Goal: Information Seeking & Learning: Learn about a topic

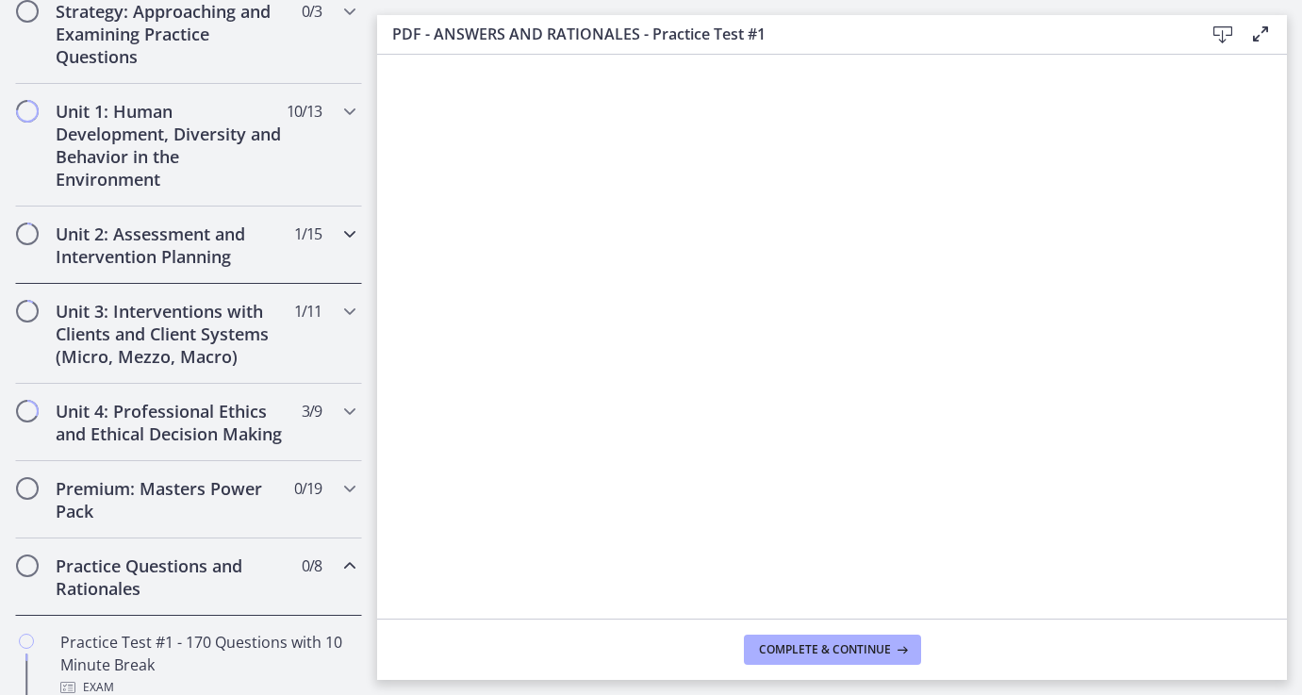
scroll to position [451, 0]
click at [201, 264] on h2 "Unit 2: Assessment and Intervention Planning" at bounding box center [171, 246] width 230 height 45
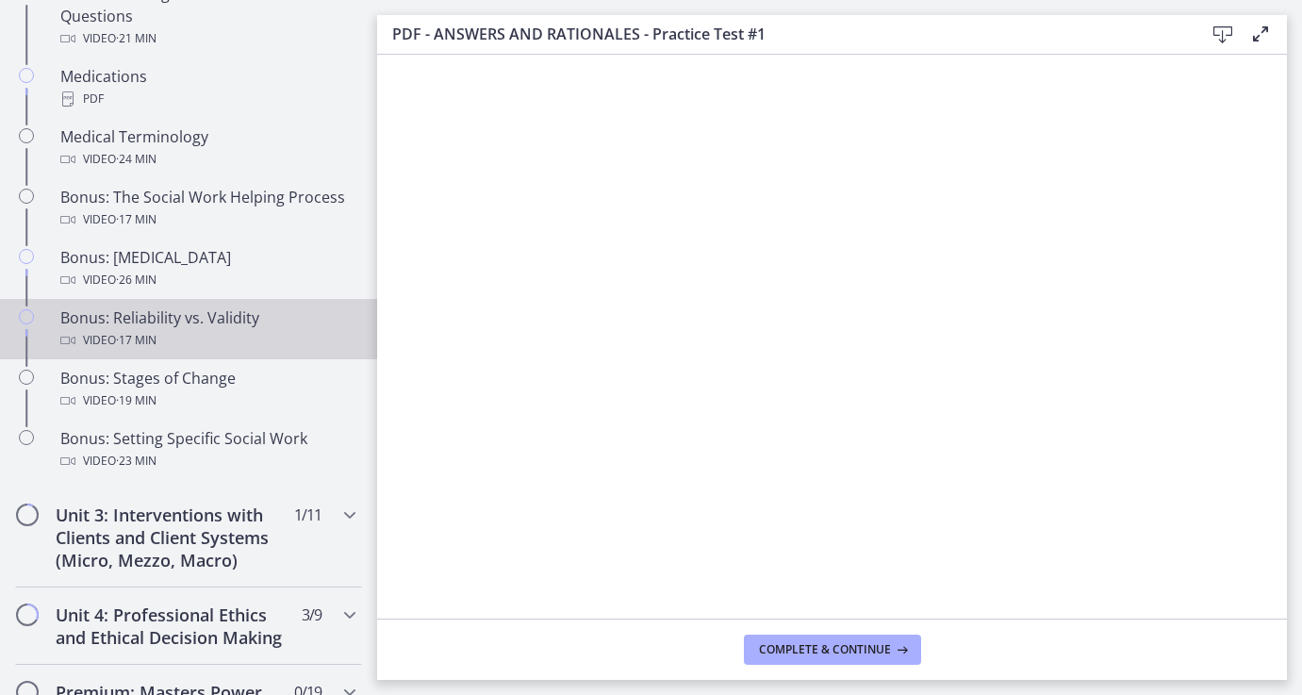
scroll to position [1549, 0]
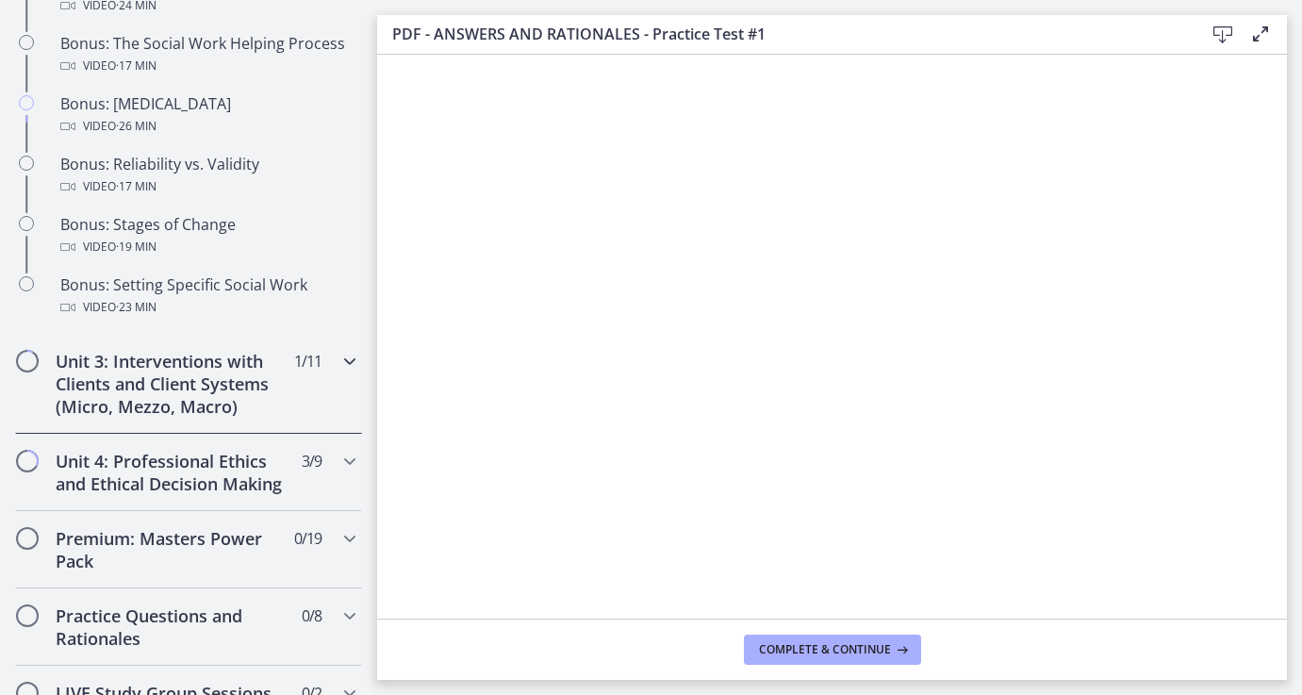
click at [180, 378] on h2 "Unit 3: Interventions with Clients and Client Systems (Micro, Mezzo, Macro)" at bounding box center [171, 384] width 230 height 68
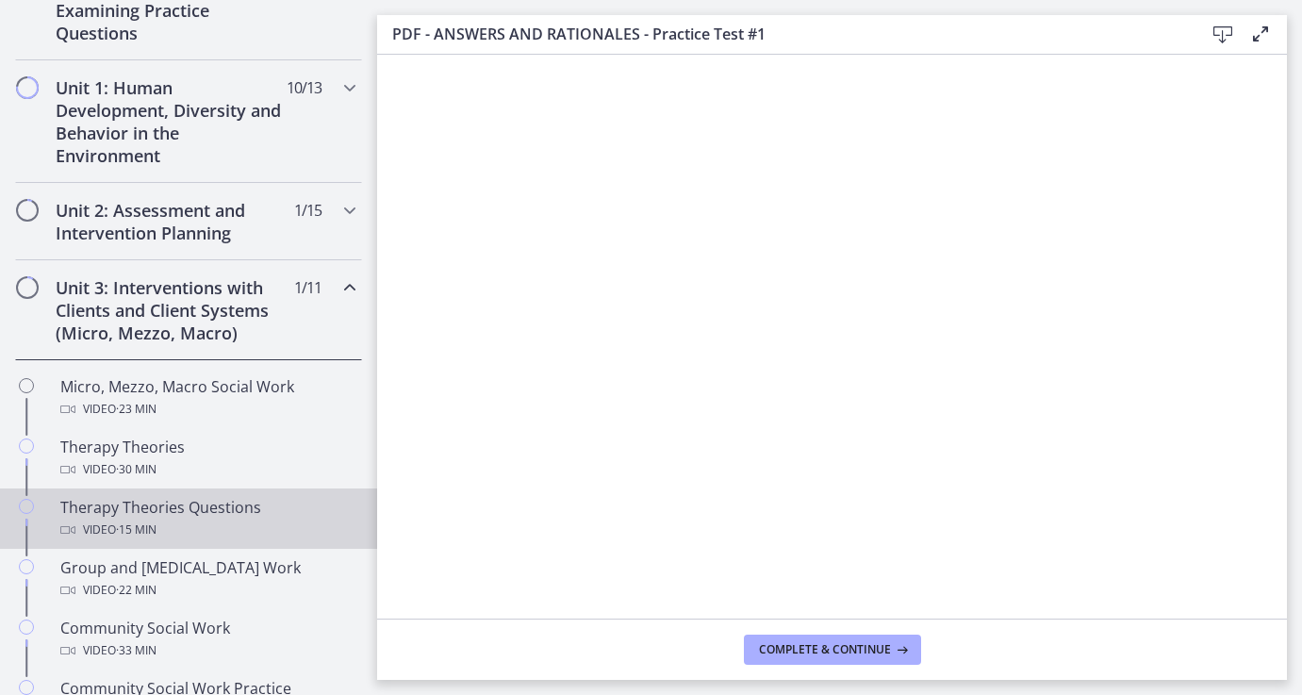
scroll to position [476, 0]
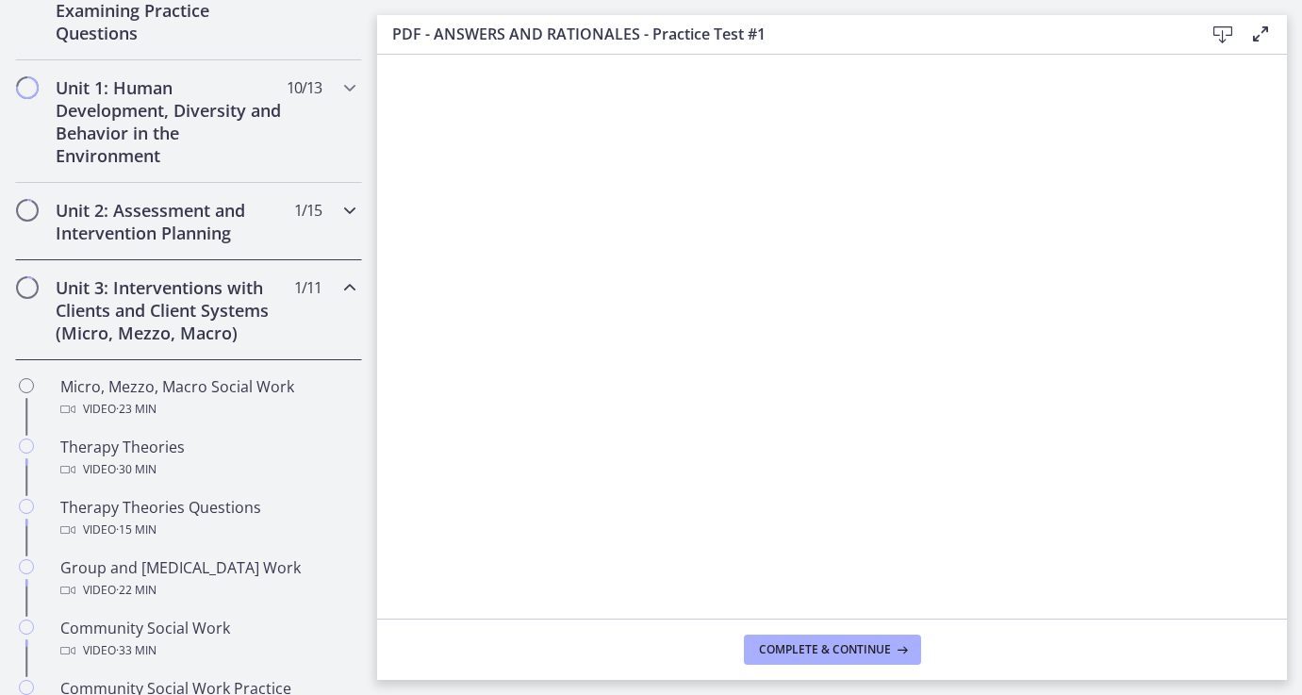
click at [179, 234] on h2 "Unit 2: Assessment and Intervention Planning" at bounding box center [171, 221] width 230 height 45
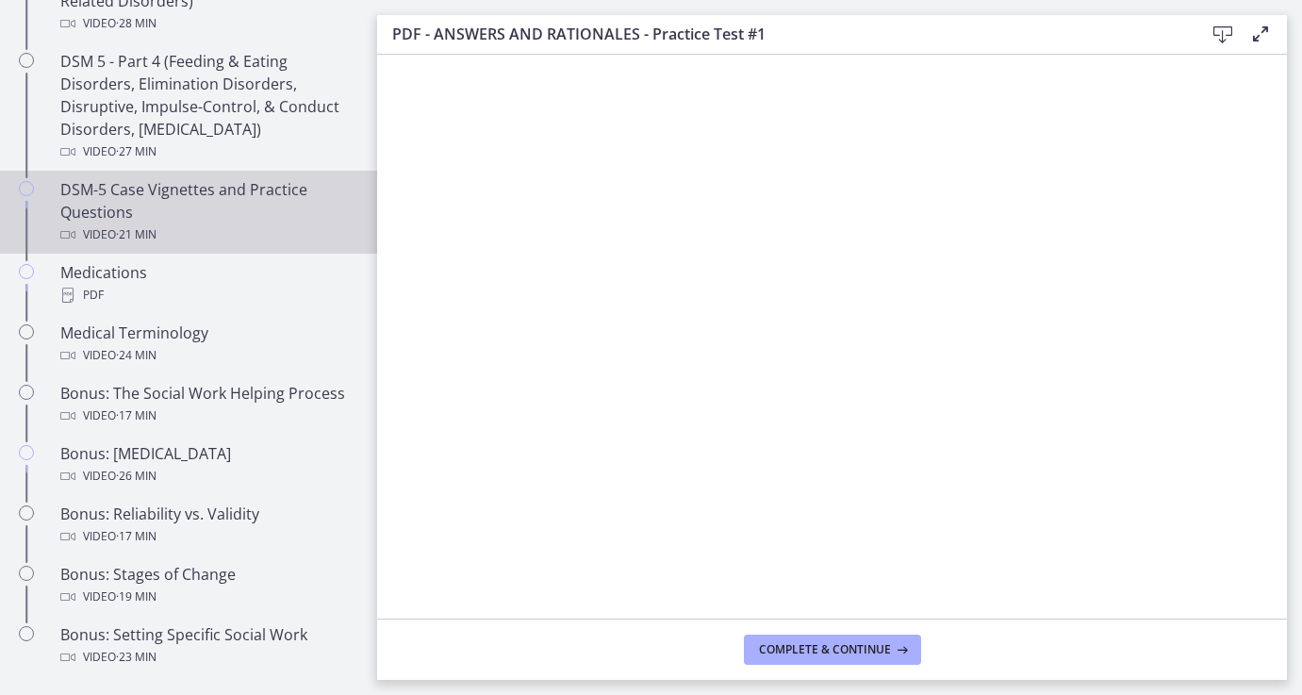
scroll to position [1309, 0]
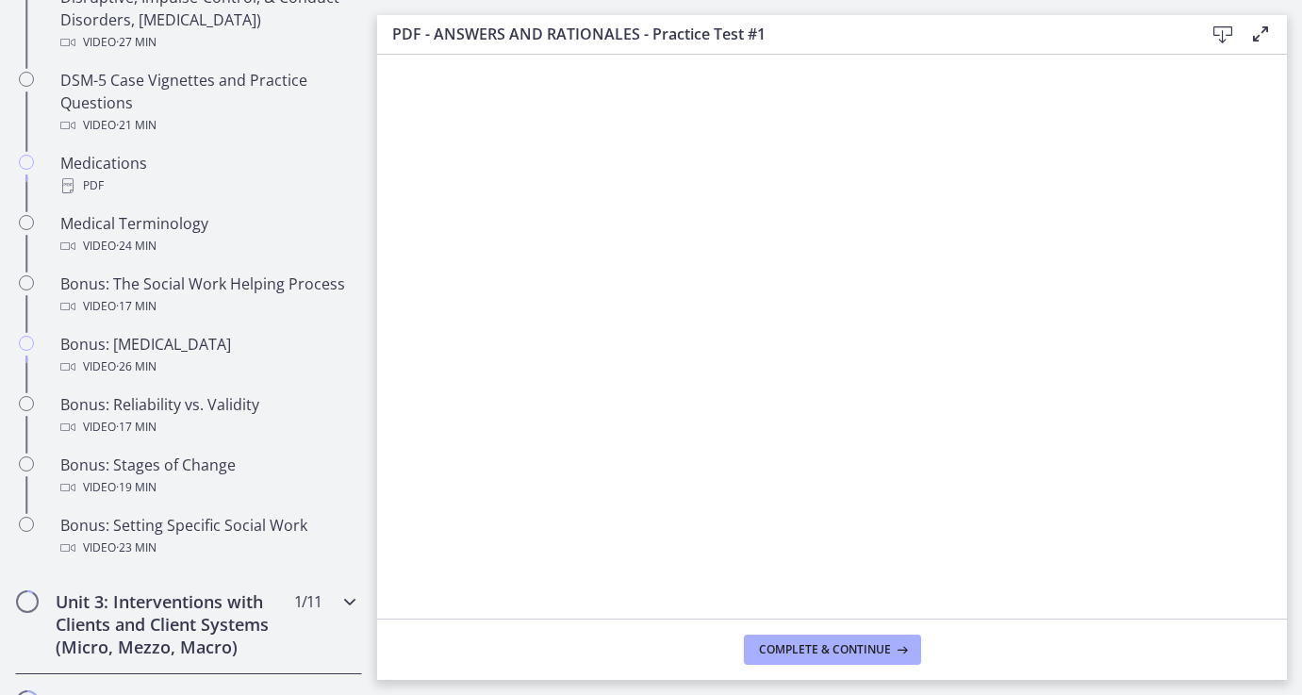
click at [157, 603] on h2 "Unit 3: Interventions with Clients and Client Systems (Micro, Mezzo, Macro)" at bounding box center [171, 624] width 230 height 68
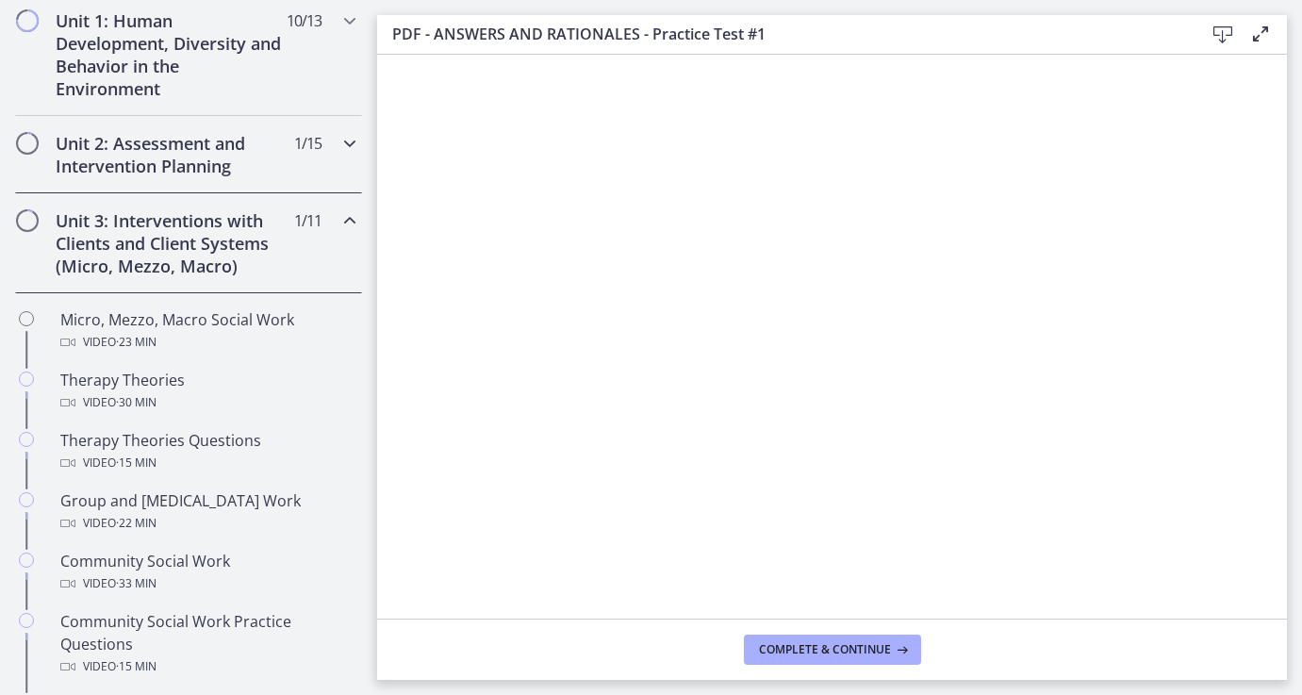
scroll to position [523, 0]
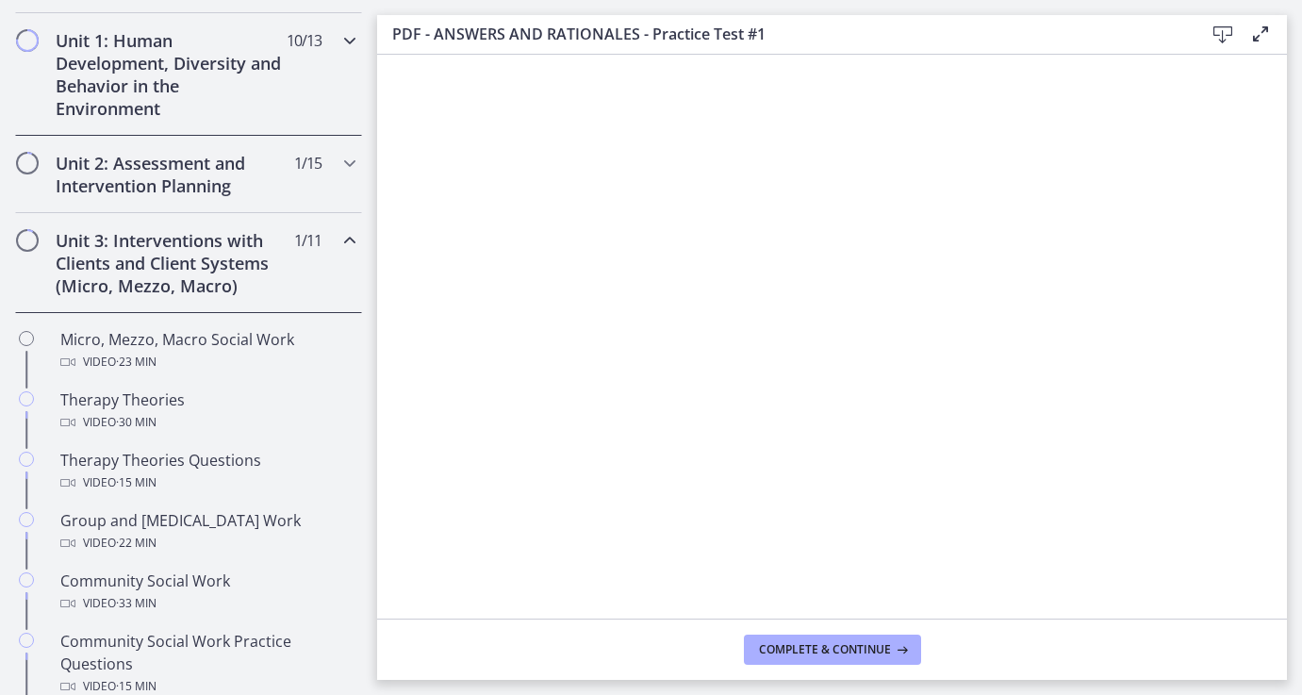
click at [203, 82] on h2 "Unit 1: Human Development, Diversity and Behavior in the Environment" at bounding box center [171, 74] width 230 height 91
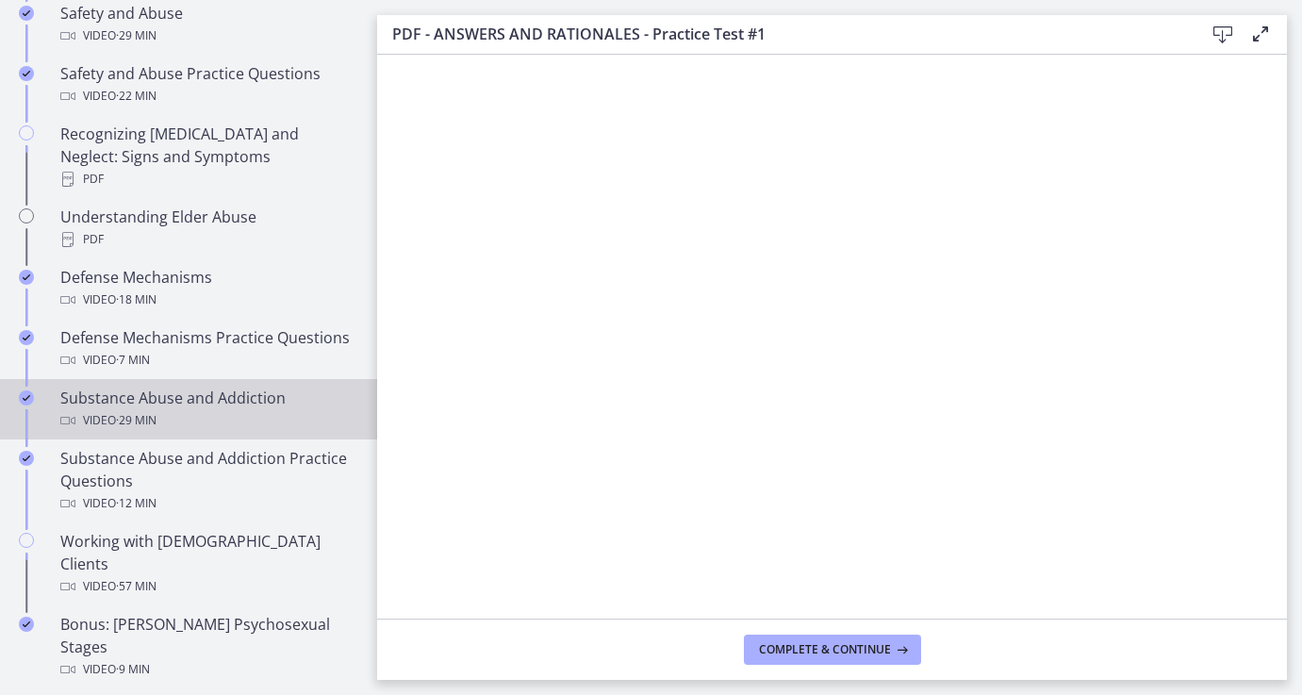
scroll to position [1055, 0]
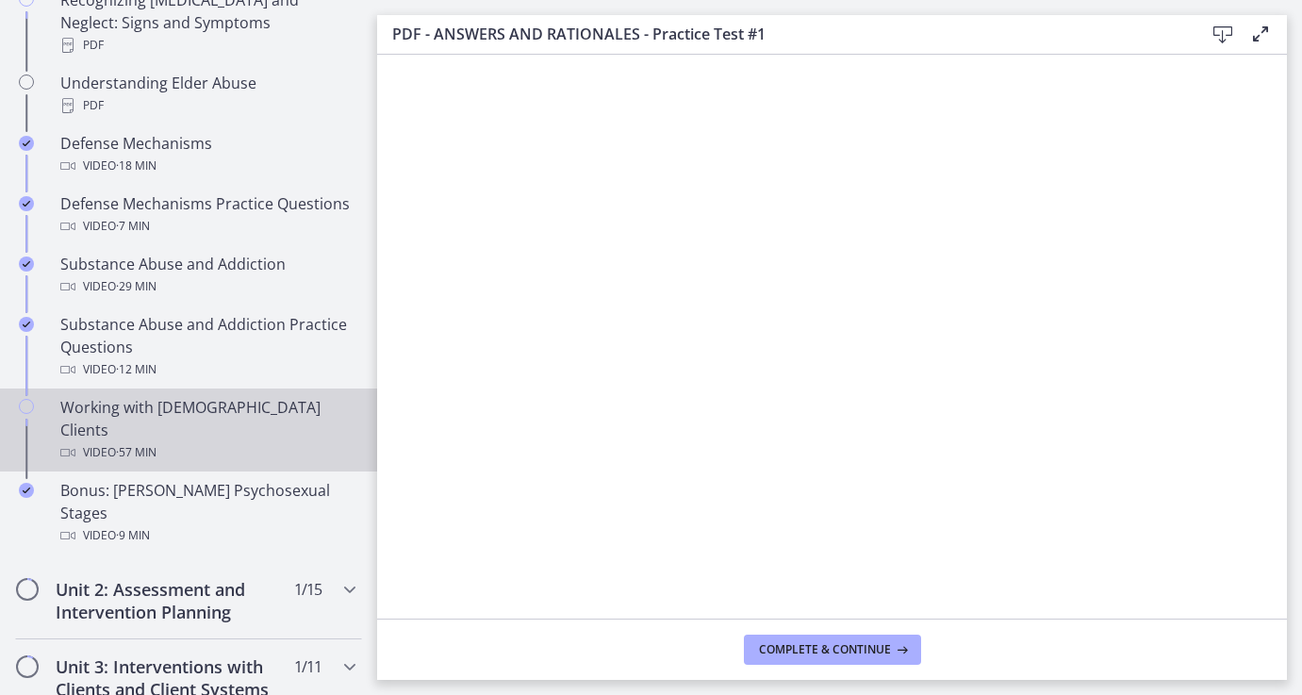
click at [174, 396] on div "Working with [DEMOGRAPHIC_DATA] Clients Video · 57 min" at bounding box center [207, 430] width 294 height 68
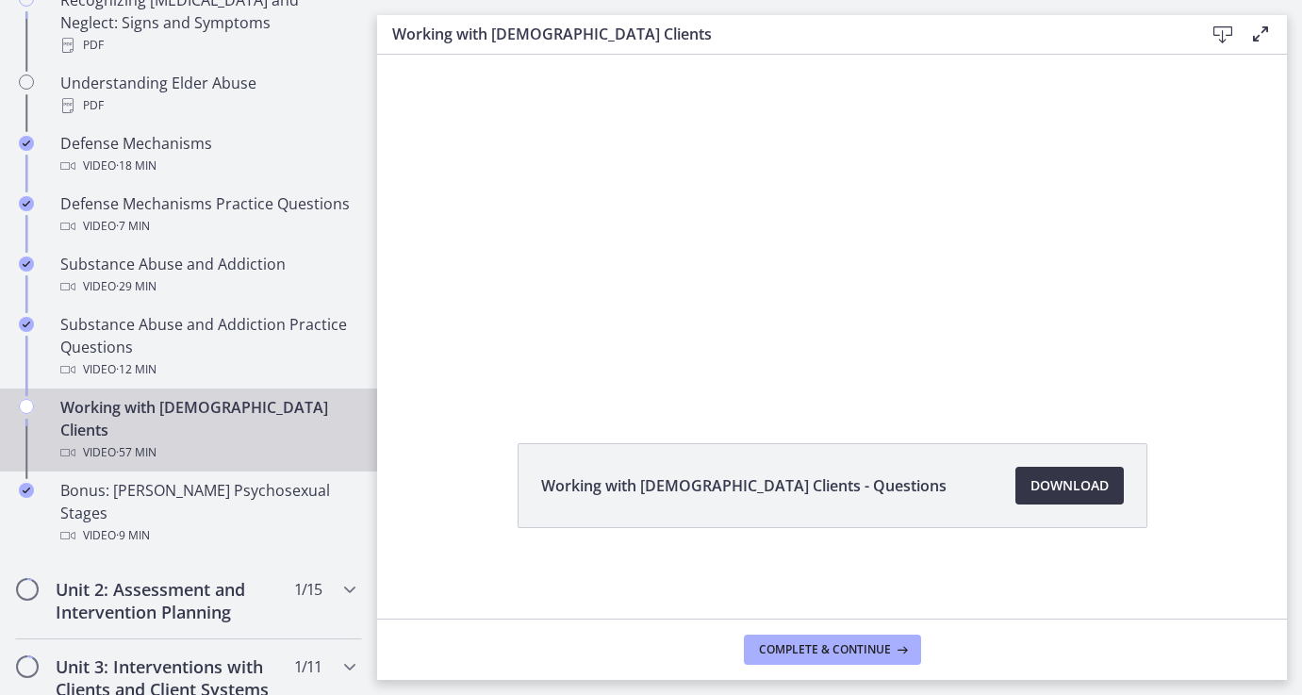
click at [1077, 484] on span "Download Opens in a new window" at bounding box center [1070, 485] width 78 height 23
